Goal: Task Accomplishment & Management: Manage account settings

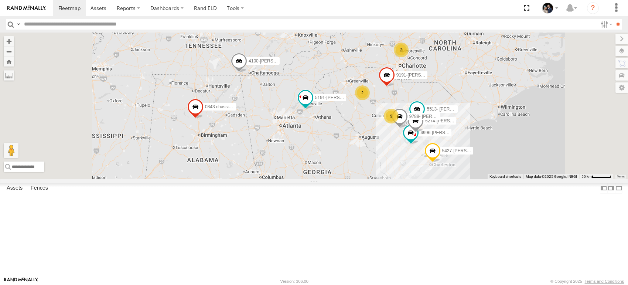
scroll to position [345, 0]
click at [208, 10] on link "Rand ELD" at bounding box center [205, 8] width 33 height 16
click at [0, 0] on div "357660106496730" at bounding box center [0, 0] width 0 height 0
click at [0, 0] on link at bounding box center [0, 0] width 0 height 0
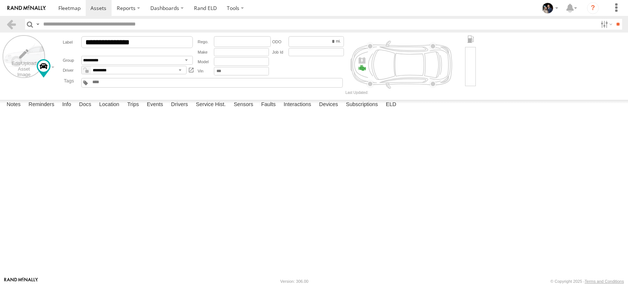
click at [30, 59] on label at bounding box center [24, 56] width 43 height 43
click at [0, 0] on label "×" at bounding box center [0, 0] width 0 height 0
click at [154, 44] on input "**********" at bounding box center [137, 42] width 112 height 12
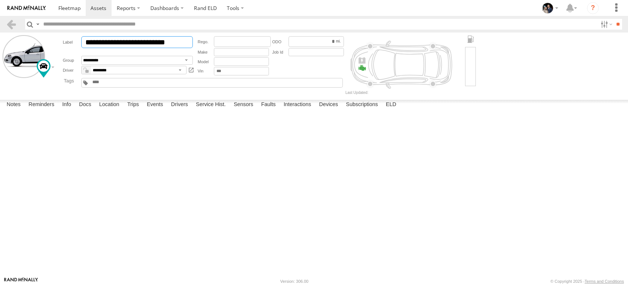
type input "**********"
click at [223, 72] on input "text" at bounding box center [241, 71] width 55 height 9
click at [219, 64] on input "text" at bounding box center [241, 61] width 55 height 9
type input "*"
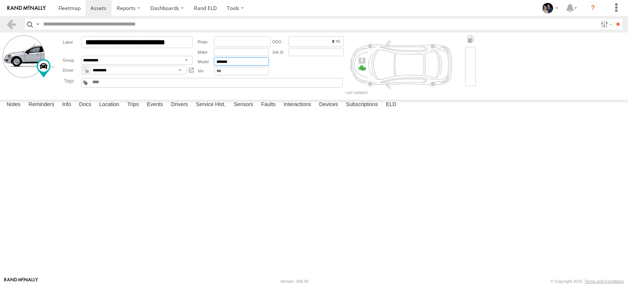
type input "*******"
click at [218, 56] on input "text" at bounding box center [241, 52] width 55 height 9
type input "**********"
click at [138, 76] on div "**********" at bounding box center [128, 55] width 135 height 41
click at [138, 71] on select "**********" at bounding box center [133, 70] width 105 height 9
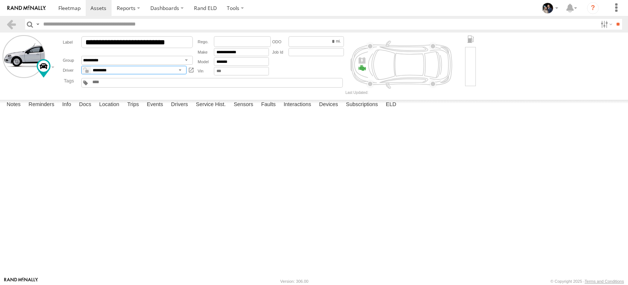
select select "*****"
click at [81, 67] on select "**********" at bounding box center [133, 70] width 105 height 9
click at [87, 72] on em at bounding box center [86, 71] width 3 height 3
click at [34, 52] on label at bounding box center [24, 56] width 43 height 43
click at [0, 0] on label "Choose file to Upload" at bounding box center [0, 0] width 0 height 0
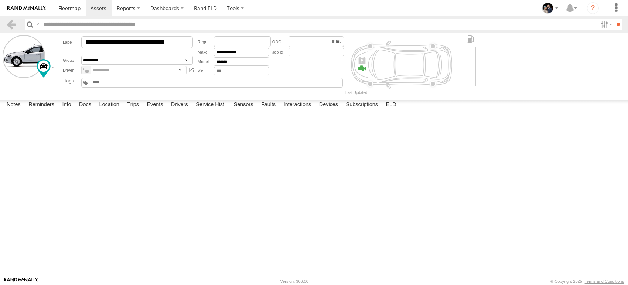
click at [0, 0] on input "file" at bounding box center [0, 0] width 0 height 0
click at [0, 0] on label "Close" at bounding box center [0, 0] width 0 height 0
click at [0, 0] on div "Note" at bounding box center [0, 0] width 0 height 0
click at [42, 8] on img at bounding box center [26, 8] width 38 height 5
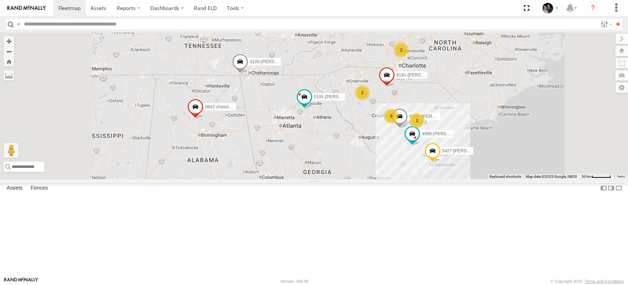
scroll to position [515, 0]
click at [0, 0] on div "Truck 4996- [PERSON_NAME]" at bounding box center [0, 0] width 0 height 0
click at [200, 12] on link "Rand ELD" at bounding box center [205, 8] width 33 height 16
click at [229, 10] on label at bounding box center [235, 8] width 27 height 16
click at [109, 10] on link at bounding box center [99, 8] width 26 height 16
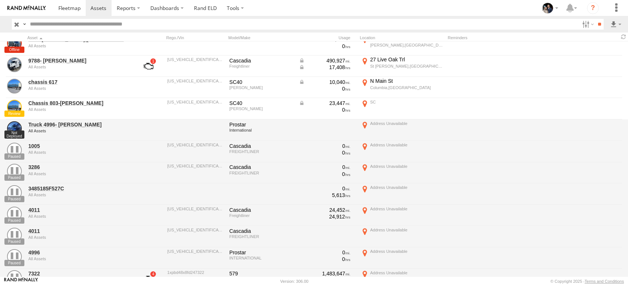
scroll to position [983, 0]
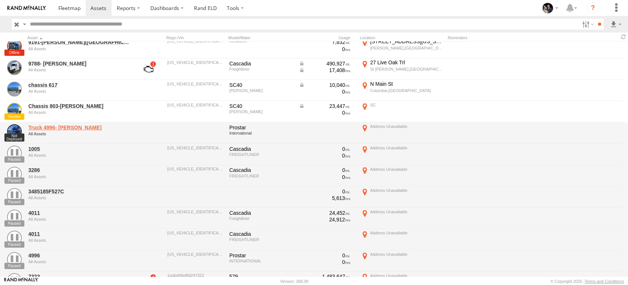
click at [43, 124] on link "Truck 4996- Antonio Gripper" at bounding box center [78, 127] width 101 height 7
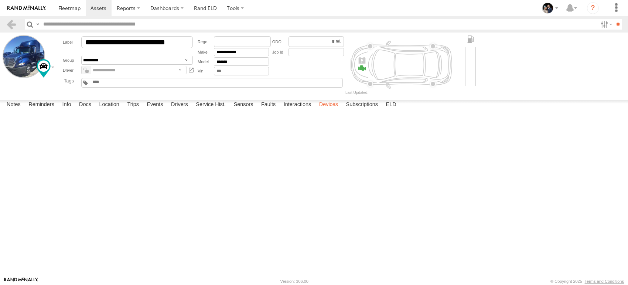
click at [332, 110] on label "Devices" at bounding box center [329, 105] width 26 height 10
click at [0, 0] on div "Not Deployed" at bounding box center [0, 0] width 0 height 0
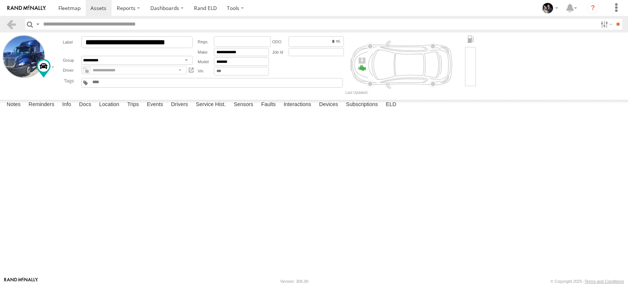
click at [0, 0] on div "Not Deployed" at bounding box center [0, 0] width 0 height 0
click at [0, 0] on div "357660106496730" at bounding box center [0, 0] width 0 height 0
click at [0, 0] on span at bounding box center [0, 0] width 0 height 0
click at [76, 8] on span at bounding box center [69, 7] width 22 height 7
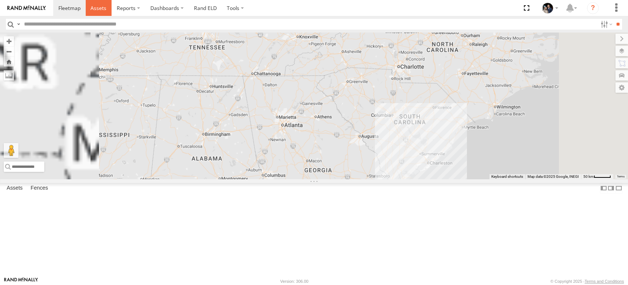
click at [104, 11] on link at bounding box center [99, 8] width 26 height 16
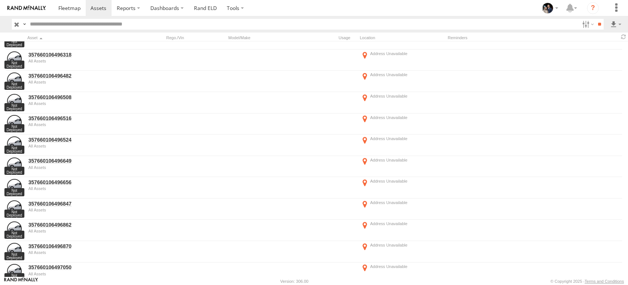
scroll to position [203, 0]
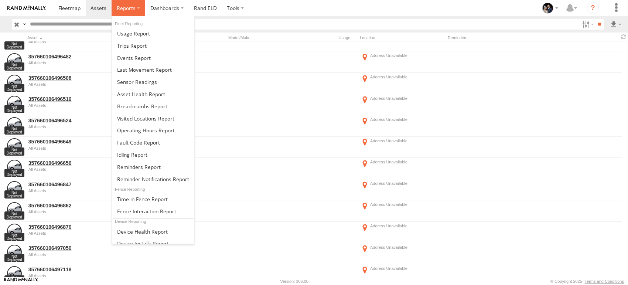
click at [117, 7] on span at bounding box center [126, 7] width 19 height 7
